Goal: Information Seeking & Learning: Learn about a topic

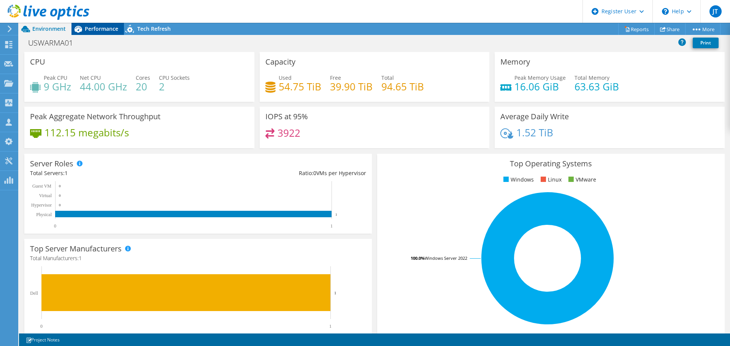
click at [94, 32] on span "Performance" at bounding box center [101, 28] width 33 height 7
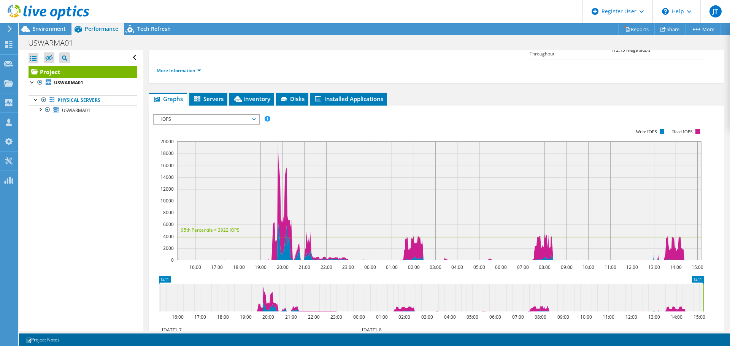
scroll to position [38, 0]
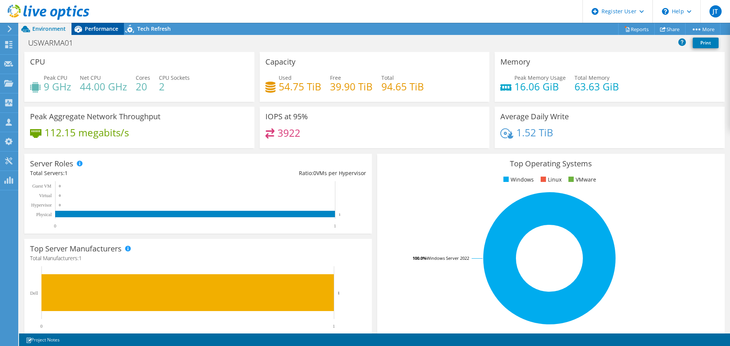
click at [88, 28] on span "Performance" at bounding box center [101, 28] width 33 height 7
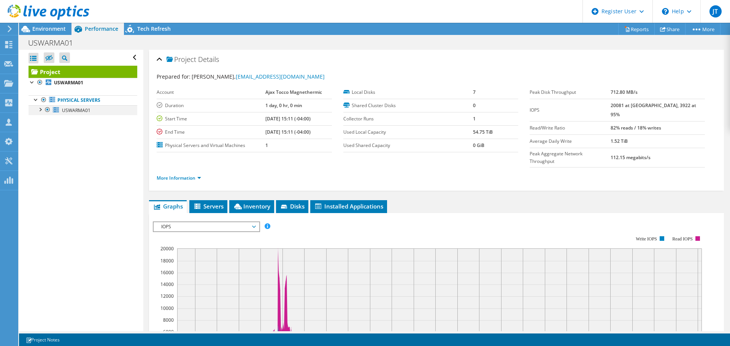
click at [40, 112] on div at bounding box center [40, 109] width 8 height 8
click at [41, 190] on div at bounding box center [44, 189] width 8 height 8
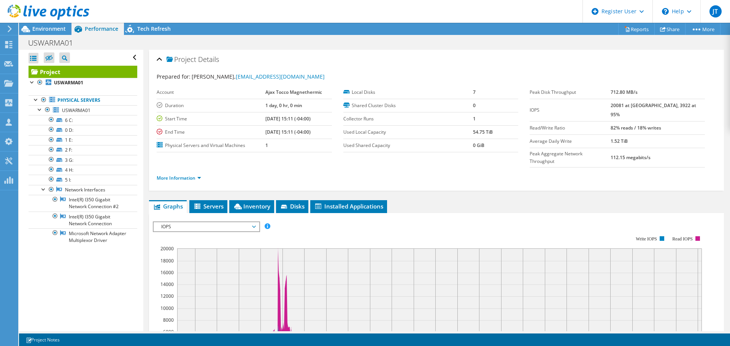
click at [94, 311] on div "Open All Close All Hide Excluded Nodes Project Tree Filter" at bounding box center [81, 191] width 124 height 282
click at [196, 175] on link "More Information" at bounding box center [179, 178] width 44 height 6
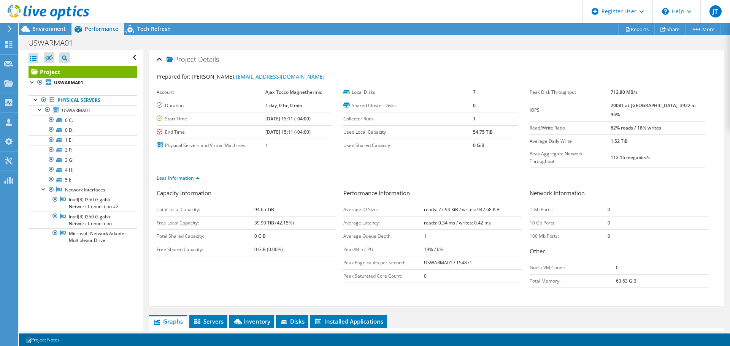
click at [262, 243] on td "0 GiB (0.00%)" at bounding box center [294, 249] width 81 height 13
click at [145, 275] on div "Project Details Prepared for: Tracy Studer, it@ajaxtocco.com Account Ajax Tocco…" at bounding box center [436, 349] width 586 height 599
click at [202, 41] on div "USWARMA01 Print" at bounding box center [374, 43] width 711 height 14
